Goal: Check status

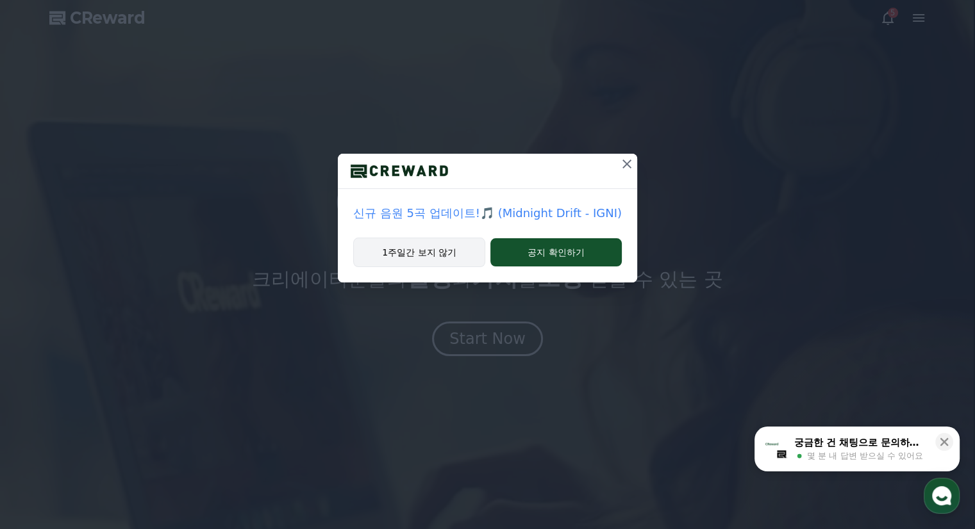
click at [459, 259] on button "1주일간 보지 않기" at bounding box center [419, 252] width 132 height 29
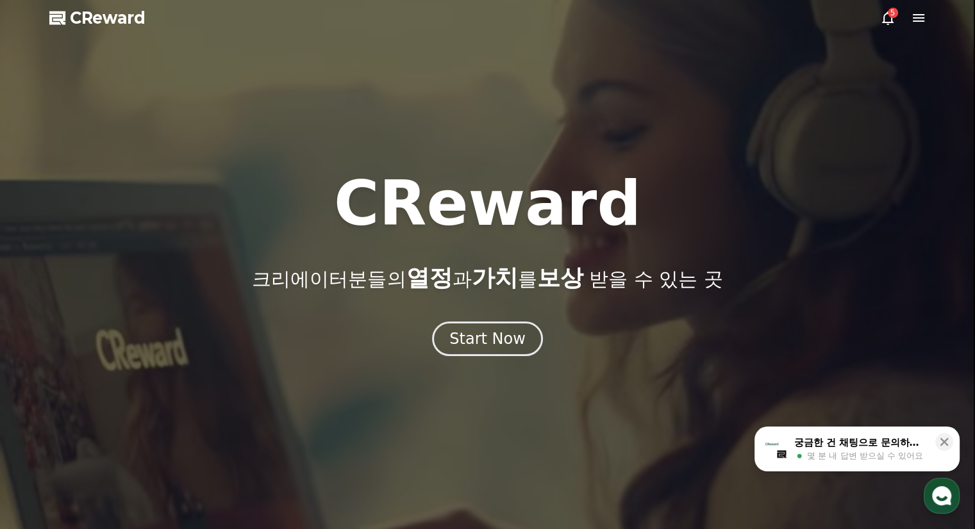
drag, startPoint x: 459, startPoint y: 370, endPoint x: 469, endPoint y: 359, distance: 14.5
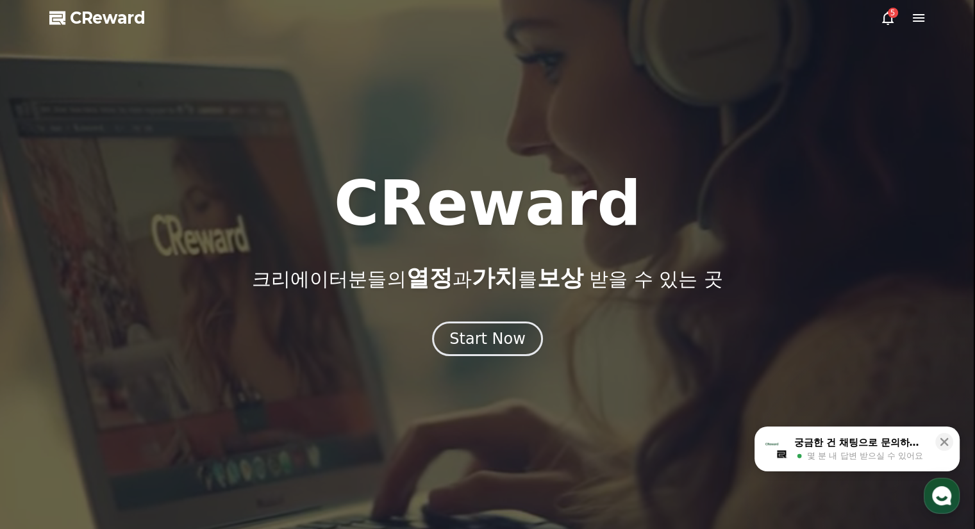
click at [461, 369] on div at bounding box center [487, 264] width 975 height 529
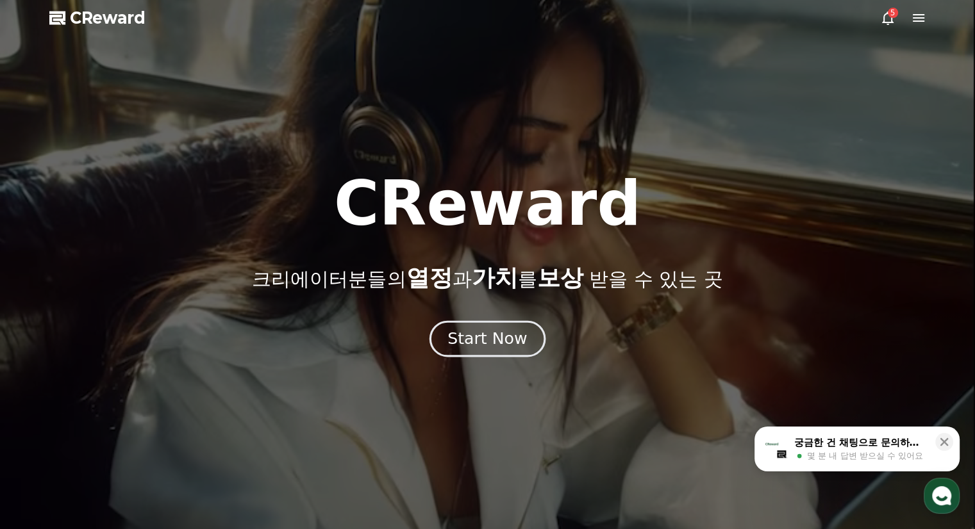
click at [482, 341] on div "Start Now" at bounding box center [486, 339] width 79 height 22
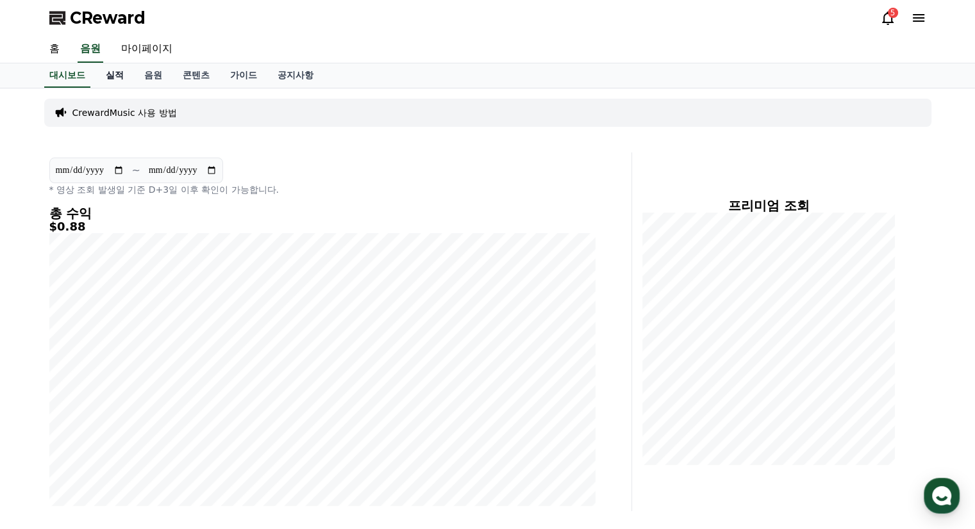
click at [120, 72] on link "실적" at bounding box center [114, 75] width 38 height 24
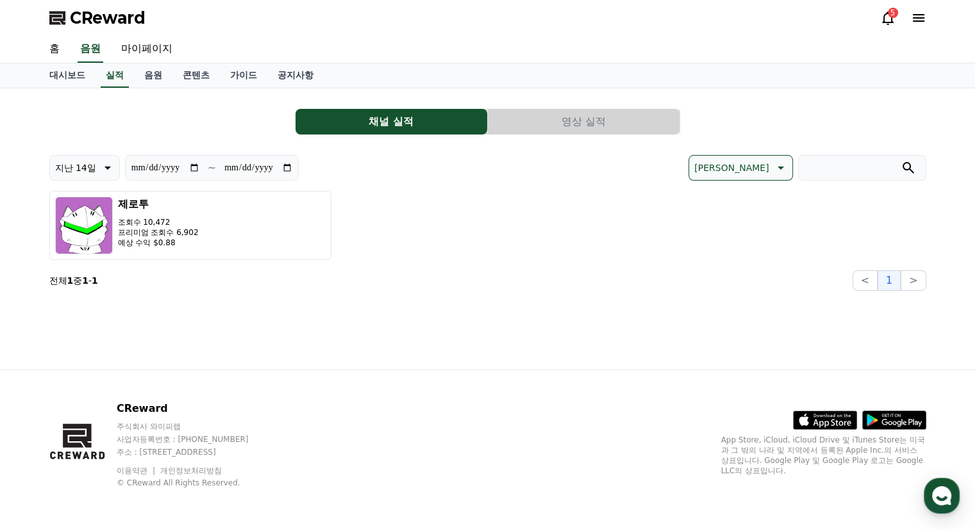
click at [374, 216] on div "제로투 조회수 10,472 프리미엄 조회수 6,902 예상 수익 $0.88" at bounding box center [487, 225] width 877 height 69
click at [889, 15] on div "5" at bounding box center [892, 13] width 10 height 10
